Goal: Obtain resource: Download file/media

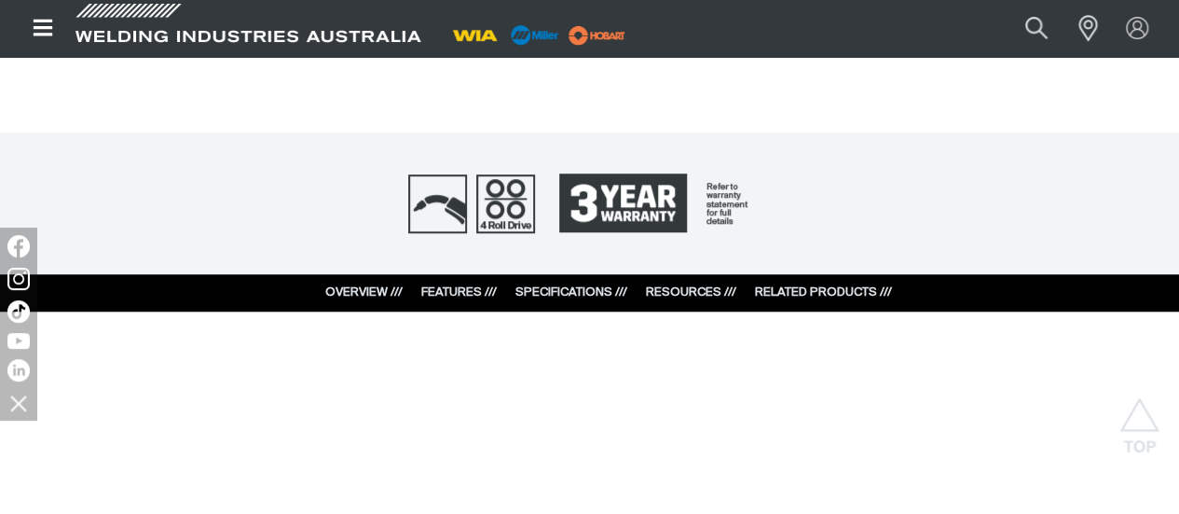
scroll to position [746, 0]
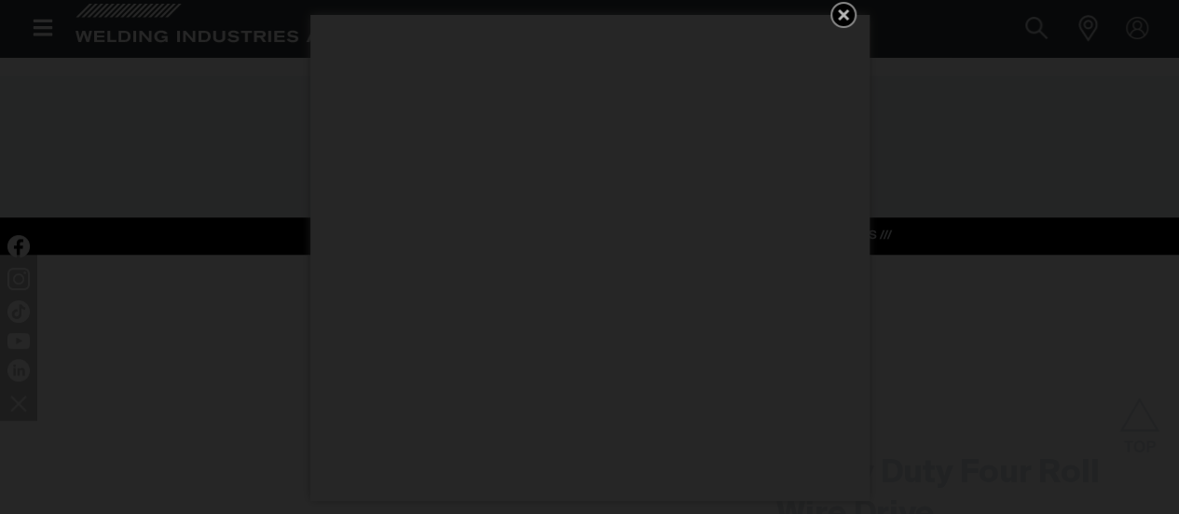
click at [836, 7] on icon "Get 5 WIA Welding Guides Free!" at bounding box center [843, 15] width 22 height 22
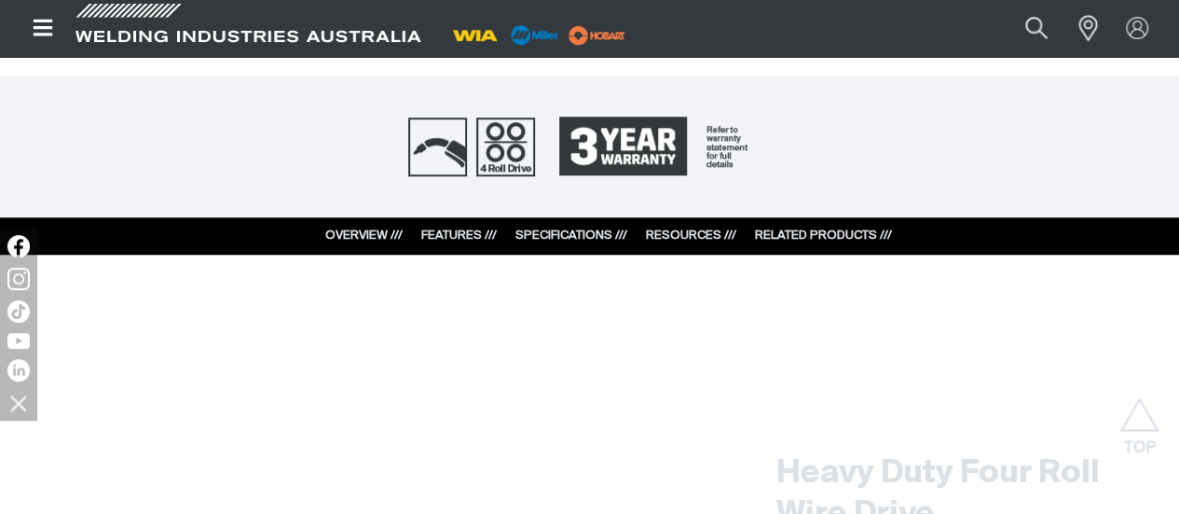
click at [693, 232] on link "RESOURCES ///" at bounding box center [691, 235] width 90 height 12
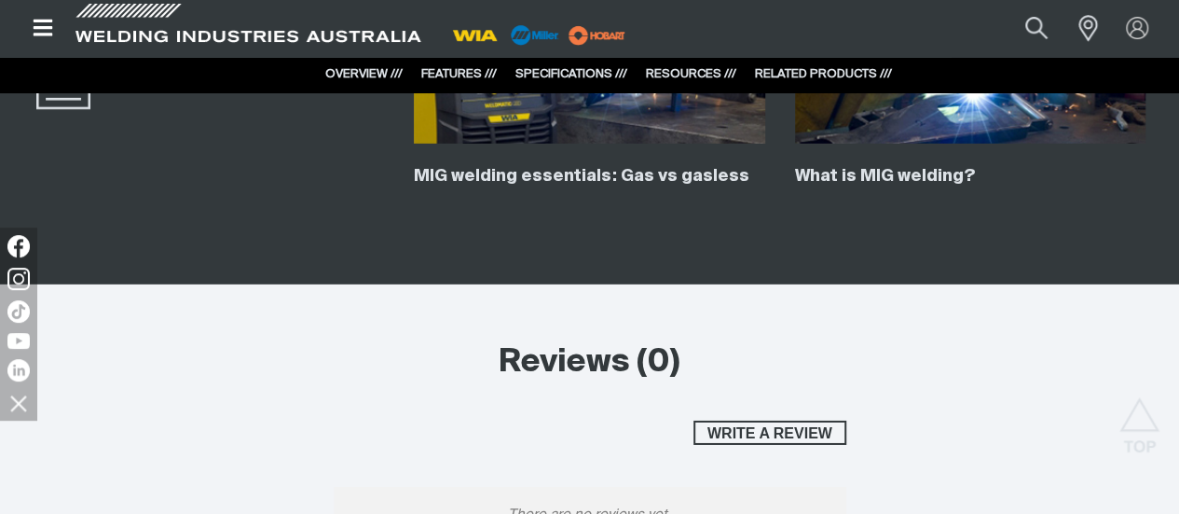
scroll to position [2938, 0]
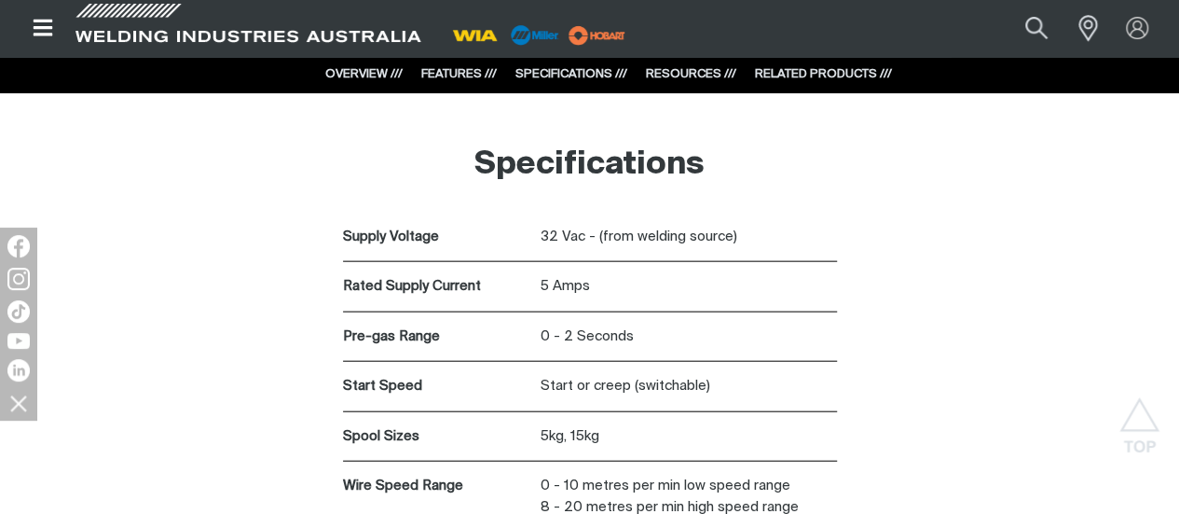
scroll to position [1819, 0]
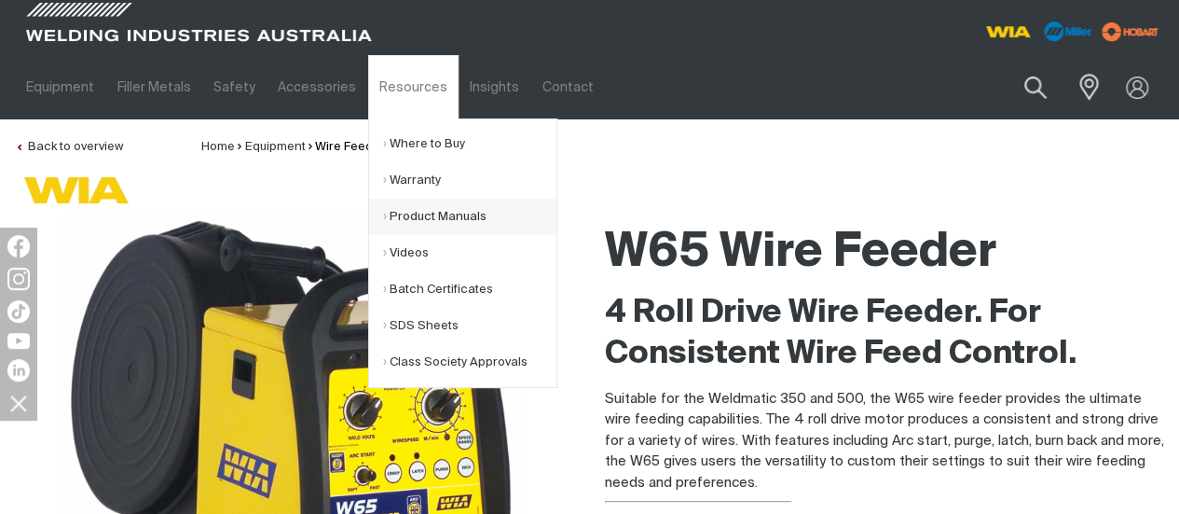
click at [411, 217] on link "Product Manuals" at bounding box center [469, 217] width 173 height 36
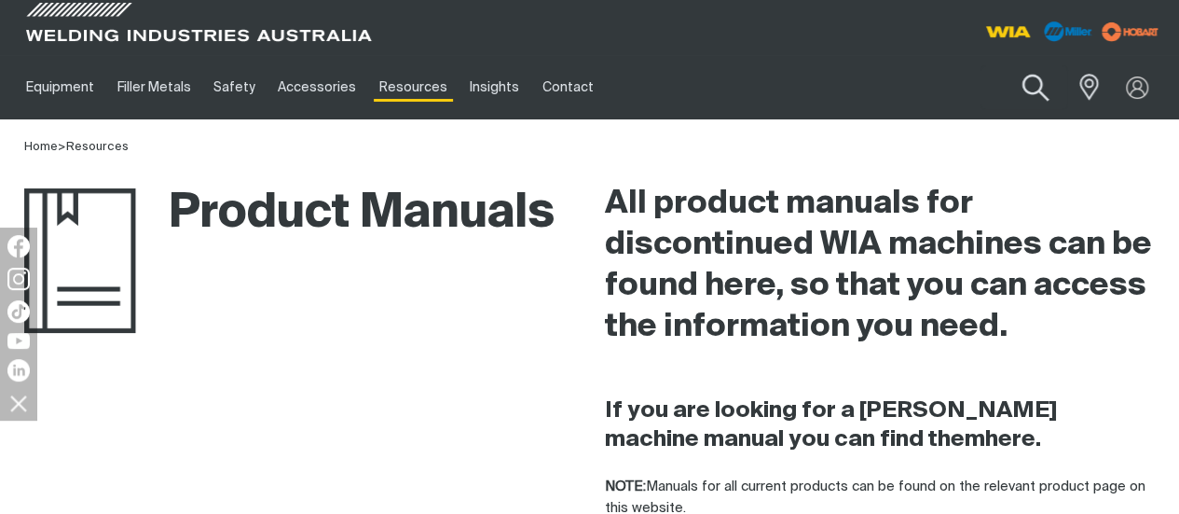
click at [1033, 90] on button "Search products" at bounding box center [1035, 88] width 75 height 53
click at [907, 91] on input "Search" at bounding box center [922, 87] width 287 height 42
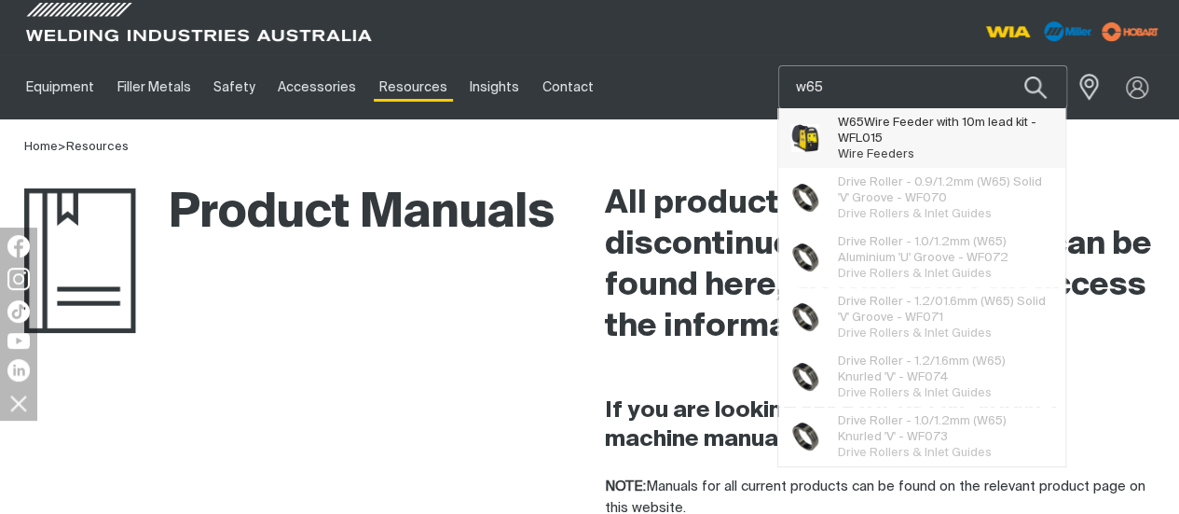
type input "w65"
click at [885, 122] on span "W65 Wire Feeder with 10m lead kit - WFL015" at bounding box center [944, 131] width 213 height 32
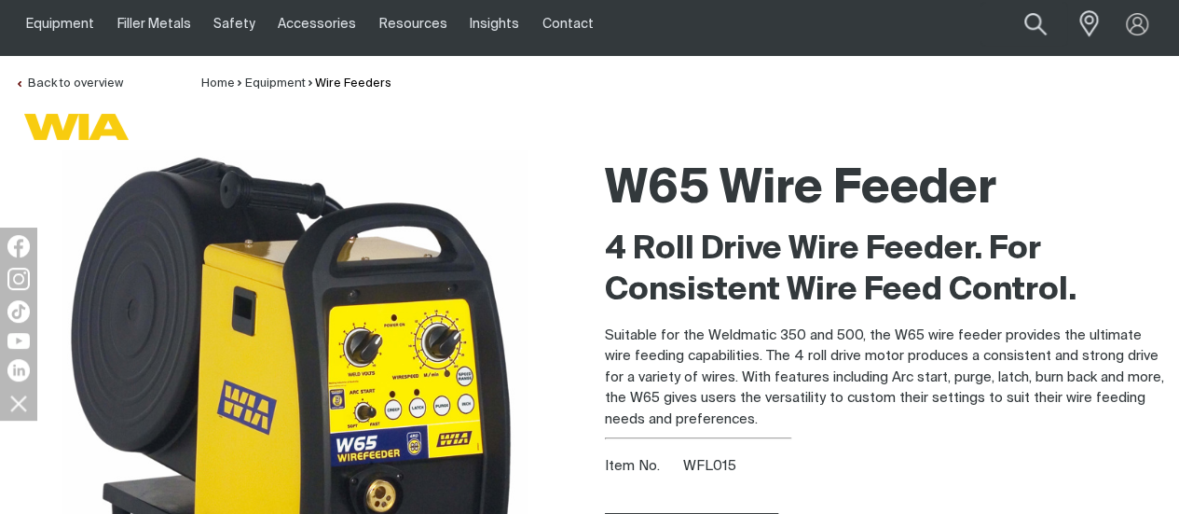
scroll to position [93, 0]
